Goal: Task Accomplishment & Management: Complete application form

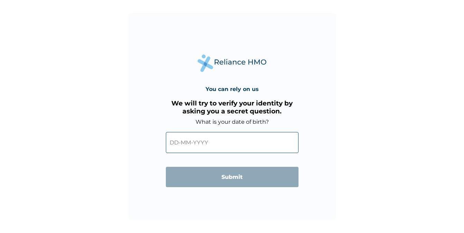
click at [229, 145] on input "text" at bounding box center [232, 142] width 133 height 21
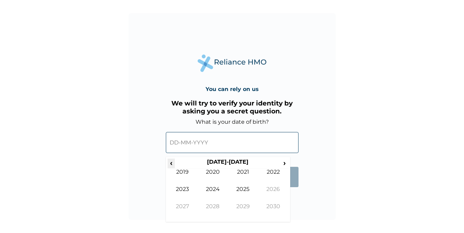
click at [168, 164] on span "‹" at bounding box center [170, 163] width 7 height 9
click at [286, 163] on span "›" at bounding box center [285, 163] width 8 height 9
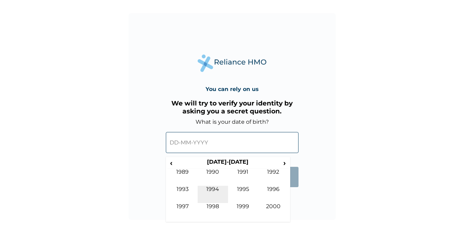
click at [212, 193] on td "1994" at bounding box center [212, 194] width 30 height 17
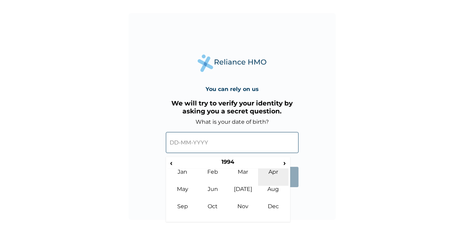
click at [261, 179] on td "Apr" at bounding box center [273, 177] width 30 height 17
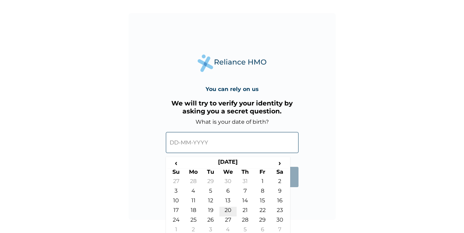
click at [225, 211] on td "20" at bounding box center [227, 212] width 17 height 10
type input "20-04-1994"
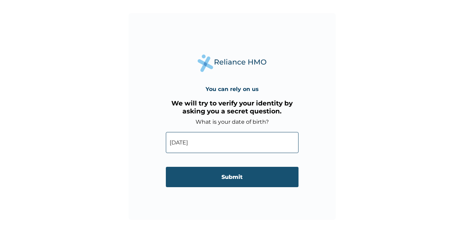
click at [222, 174] on input "Submit" at bounding box center [232, 177] width 133 height 20
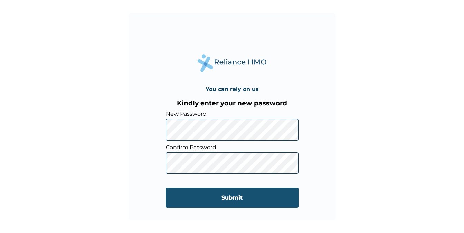
click at [224, 201] on input "Submit" at bounding box center [232, 198] width 133 height 20
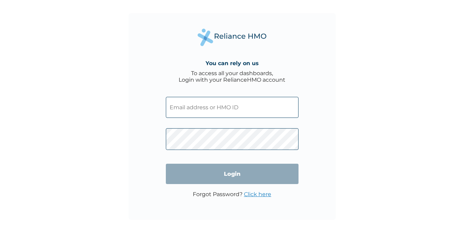
click at [216, 103] on input "text" at bounding box center [232, 107] width 133 height 21
paste input "PRN/10256/A"
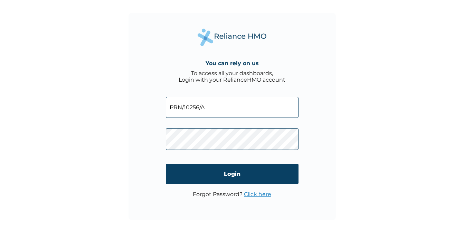
type input "PRN/10256/A"
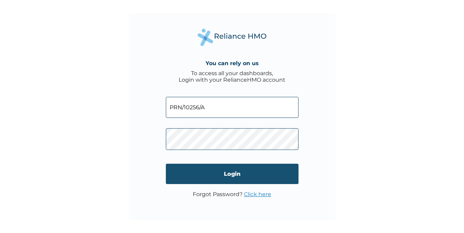
click at [222, 177] on input "Login" at bounding box center [232, 174] width 133 height 20
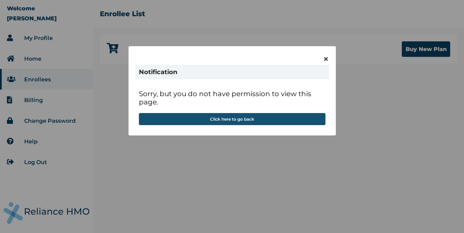
click at [263, 118] on button "Click here to go back" at bounding box center [232, 119] width 186 height 12
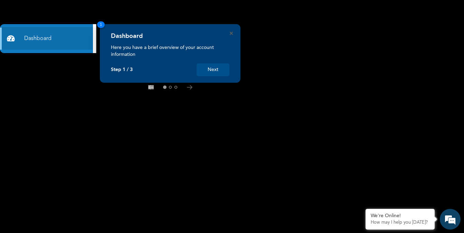
click at [217, 71] on button "Next" at bounding box center [212, 70] width 33 height 13
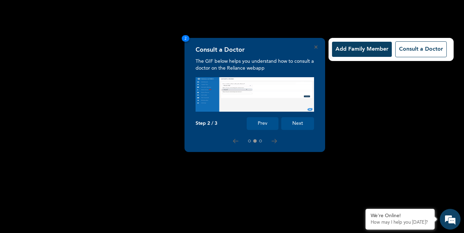
click at [293, 126] on button "Next" at bounding box center [297, 123] width 33 height 13
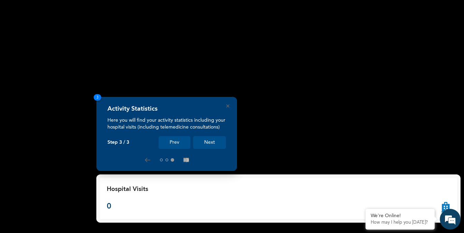
click at [206, 139] on button "Next" at bounding box center [209, 142] width 33 height 13
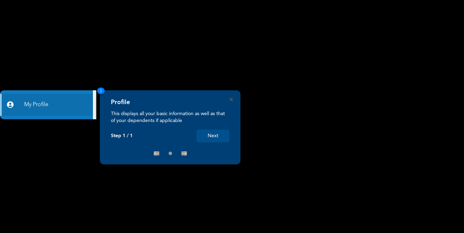
click at [219, 140] on button "Next" at bounding box center [212, 136] width 33 height 13
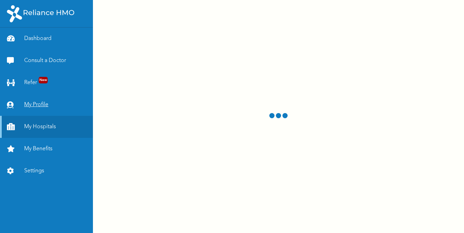
click at [43, 105] on link "My Profile" at bounding box center [46, 105] width 93 height 22
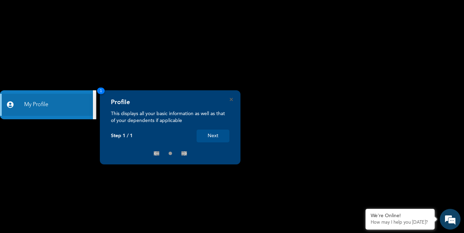
click at [214, 134] on button "Next" at bounding box center [212, 136] width 33 height 13
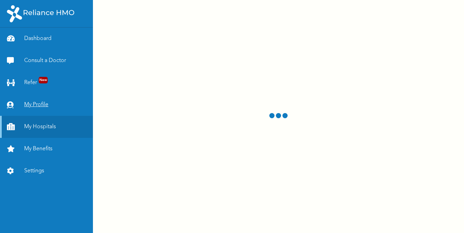
click at [38, 104] on link "My Profile" at bounding box center [46, 105] width 93 height 22
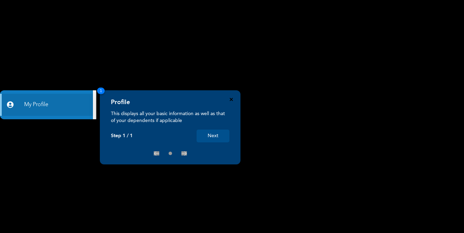
click at [230, 100] on icon "Close" at bounding box center [231, 99] width 3 height 3
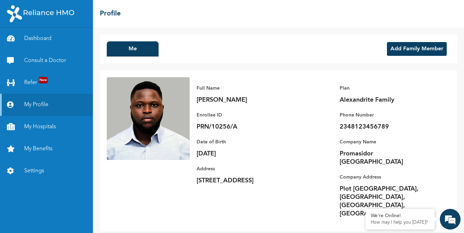
click at [400, 46] on button "Add Family Member" at bounding box center [417, 49] width 60 height 14
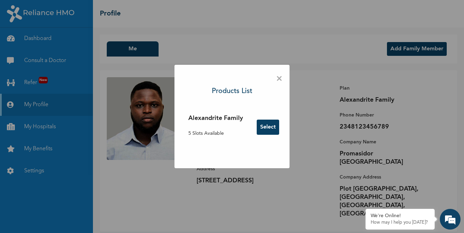
click at [268, 125] on button "Select" at bounding box center [268, 127] width 22 height 15
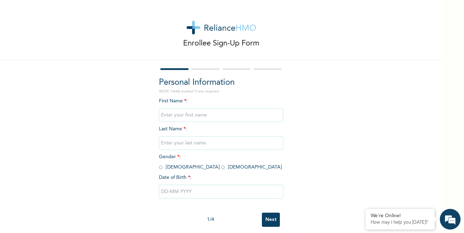
click at [238, 119] on input "text" at bounding box center [221, 115] width 124 height 14
type input "Ajifa"
click at [181, 143] on input "text" at bounding box center [221, 143] width 124 height 14
type input "[PERSON_NAME]"
click at [221, 168] on input "radio" at bounding box center [222, 167] width 3 height 7
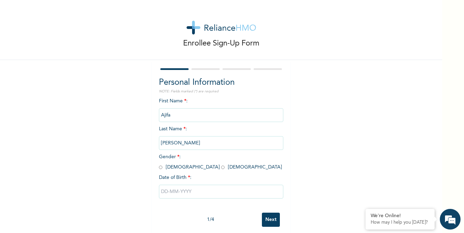
radio input "true"
click at [186, 194] on input "text" at bounding box center [221, 192] width 124 height 14
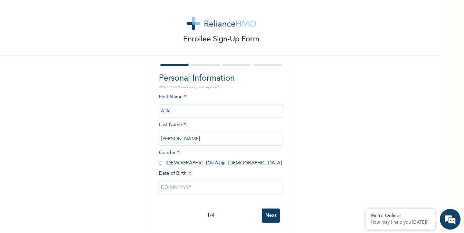
select select "9"
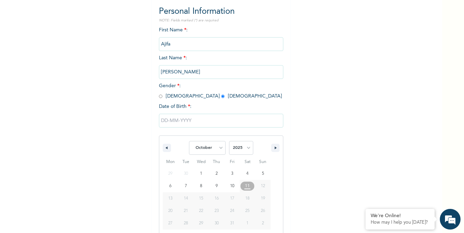
scroll to position [75, 0]
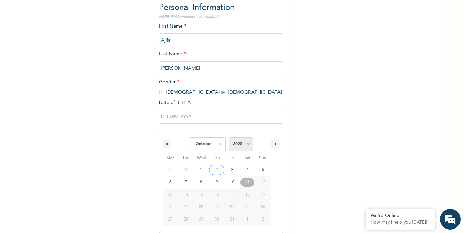
click at [246, 145] on select "2025 2024 2023 2022 2021 2020 2019 2018 2017 2016 2015 2014 2013 2012 2011 2010…" at bounding box center [241, 144] width 24 height 14
select select "1997"
click at [229, 137] on select "2025 2024 2023 2022 2021 2020 2019 2018 2017 2016 2015 2014 2013 2012 2011 2010…" at bounding box center [241, 144] width 24 height 14
click at [213, 148] on select "January February March April May June July August September October November De…" at bounding box center [207, 144] width 37 height 14
select select "0"
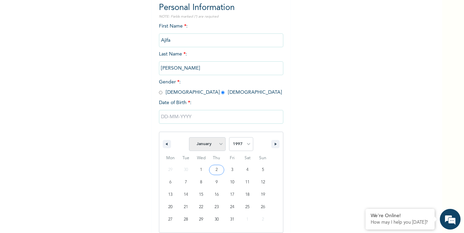
click at [189, 137] on select "January February March April May June July August September October November De…" at bounding box center [207, 144] width 37 height 14
type input "[DATE]"
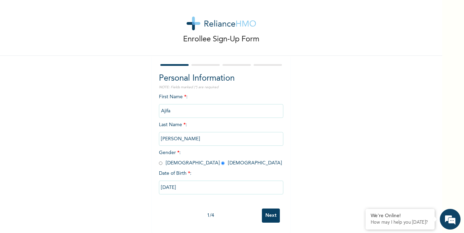
click at [271, 213] on input "Next" at bounding box center [271, 216] width 18 height 14
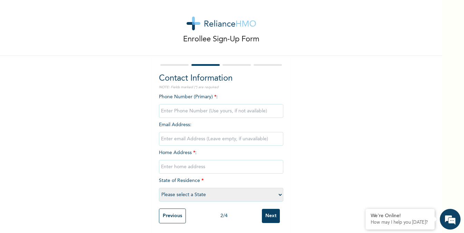
click at [221, 114] on input "phone" at bounding box center [221, 111] width 124 height 14
type input "08185188931"
click at [231, 142] on input "email" at bounding box center [221, 139] width 124 height 14
type input "q"
type input "[EMAIL_ADDRESS][DOMAIN_NAME]"
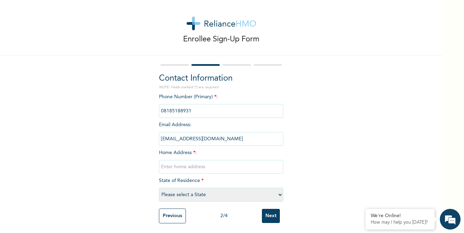
type input "[STREET_ADDRESS]"
select select "23"
click at [169, 168] on input "[STREET_ADDRESS]" at bounding box center [221, 167] width 124 height 14
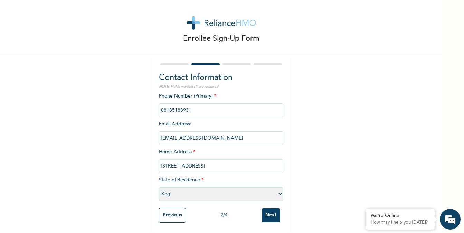
type input "[STREET_ADDRESS]"
click at [226, 197] on select "Please select a State [PERSON_NAME] (FCT) [PERSON_NAME] Ibom [GEOGRAPHIC_DATA] …" at bounding box center [221, 194] width 124 height 14
select select "25"
click at [159, 187] on select "Please select a State [PERSON_NAME] (FCT) [PERSON_NAME] Ibom [GEOGRAPHIC_DATA] …" at bounding box center [221, 194] width 124 height 14
click at [272, 216] on input "Next" at bounding box center [271, 216] width 18 height 14
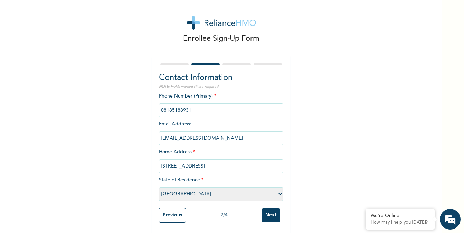
scroll to position [0, 0]
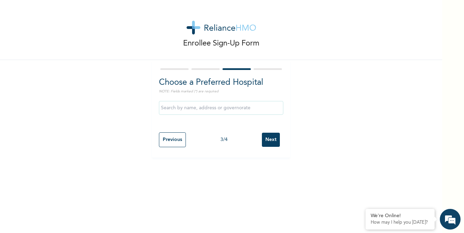
click at [221, 112] on input "text" at bounding box center [221, 108] width 124 height 14
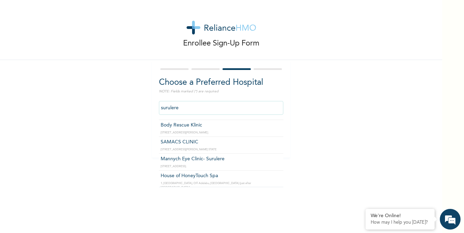
scroll to position [1135, 0]
type input "Reliance Family Clinics Surulere"
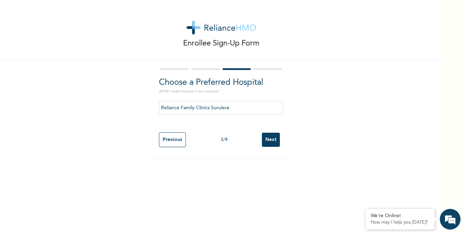
click at [272, 139] on input "Next" at bounding box center [271, 140] width 18 height 14
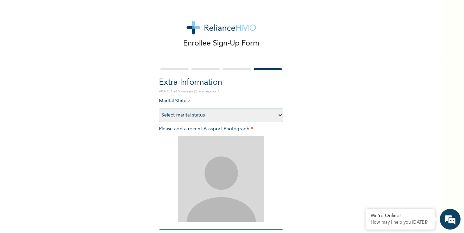
click at [246, 115] on select "Select marital status [DEMOGRAPHIC_DATA] Married [DEMOGRAPHIC_DATA] Widow/[DEMO…" at bounding box center [221, 115] width 124 height 14
select select "2"
click at [159, 108] on select "Select marital status [DEMOGRAPHIC_DATA] Married [DEMOGRAPHIC_DATA] Widow/[DEMO…" at bounding box center [221, 115] width 124 height 14
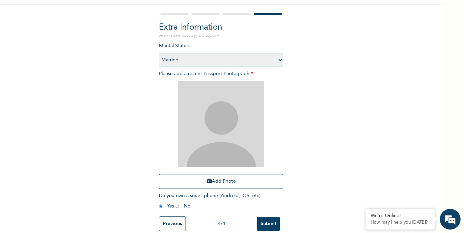
scroll to position [65, 0]
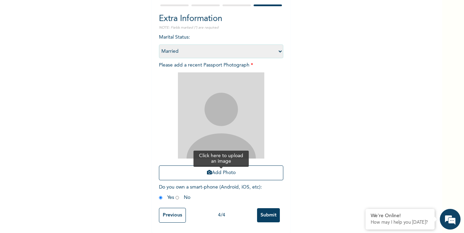
click at [232, 175] on button "Add Photo" at bounding box center [221, 173] width 124 height 15
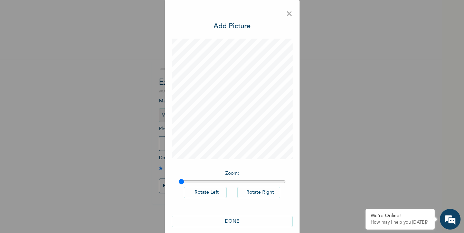
scroll to position [0, 0]
type input "1"
drag, startPoint x: 182, startPoint y: 182, endPoint x: 163, endPoint y: 179, distance: 19.6
click at [179, 179] on input "range" at bounding box center [232, 182] width 107 height 6
click at [163, 179] on div "× Add Picture Zoom : Rotate Left Rotate Right DONE" at bounding box center [232, 116] width 464 height 233
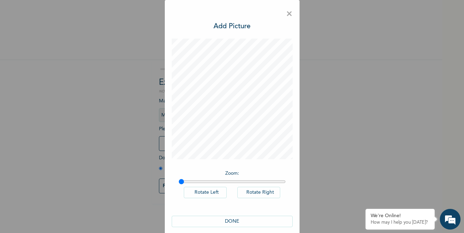
click at [237, 221] on button "DONE" at bounding box center [232, 221] width 121 height 11
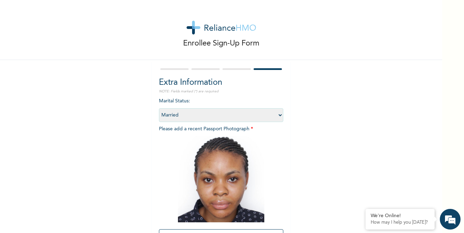
scroll to position [65, 0]
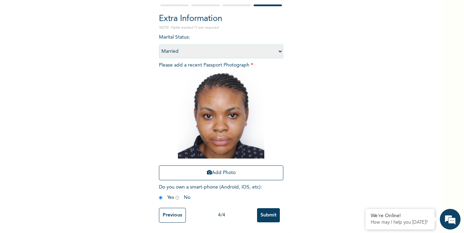
click at [268, 216] on input "Submit" at bounding box center [268, 216] width 23 height 14
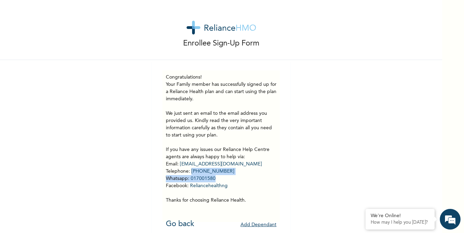
drag, startPoint x: 263, startPoint y: 179, endPoint x: 264, endPoint y: 173, distance: 6.3
click at [264, 173] on p "Your Family member has successfully signed up for a Reliance Health plan and ca…" at bounding box center [221, 142] width 110 height 123
click at [296, 159] on div "Enrollee Sign-Up Form Congratulations! Your Family member has successfully sign…" at bounding box center [221, 119] width 442 height 238
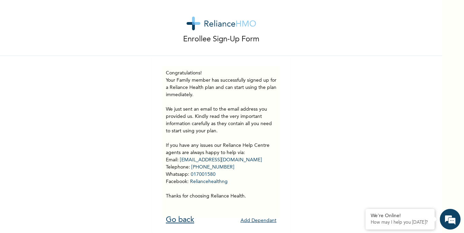
click at [180, 220] on link "Go back" at bounding box center [180, 220] width 28 height 8
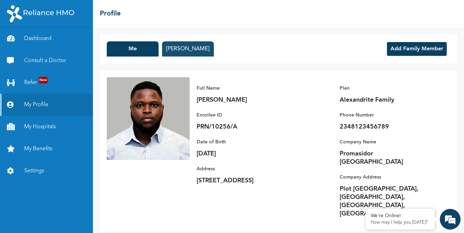
click at [188, 47] on button "[PERSON_NAME]" at bounding box center [188, 48] width 52 height 15
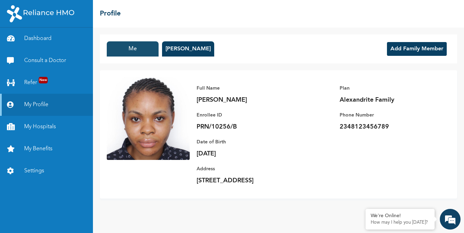
click at [148, 45] on button "Me" at bounding box center [133, 48] width 52 height 15
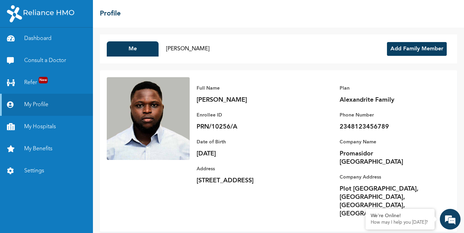
click at [356, 123] on p "2348123456789" at bounding box center [387, 127] width 97 height 8
click at [45, 125] on link "My Hospitals" at bounding box center [46, 127] width 93 height 22
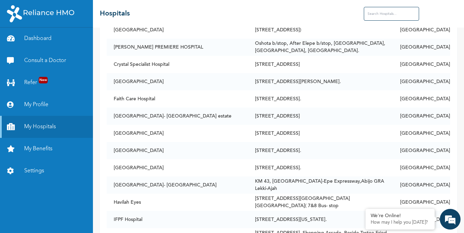
scroll to position [267, 0]
click at [388, 12] on input "text" at bounding box center [391, 14] width 55 height 14
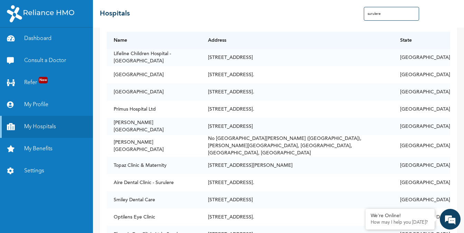
scroll to position [0, 0]
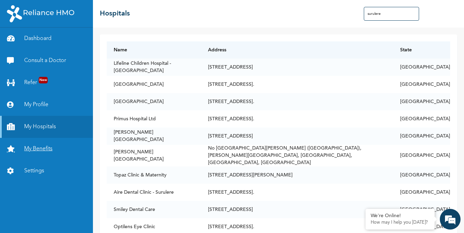
type input "surulere"
click at [46, 146] on link "My Benefits" at bounding box center [46, 149] width 93 height 22
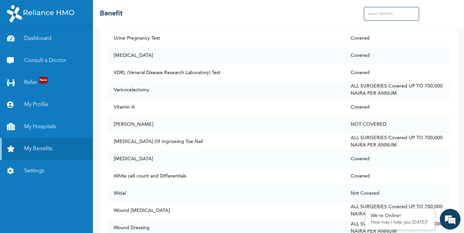
scroll to position [5238, 0]
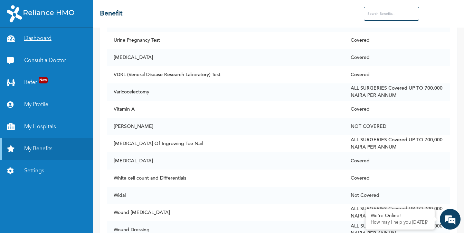
click at [39, 39] on link "Dashboard" at bounding box center [46, 39] width 93 height 22
